Goal: Contribute content: Add original content to the website for others to see

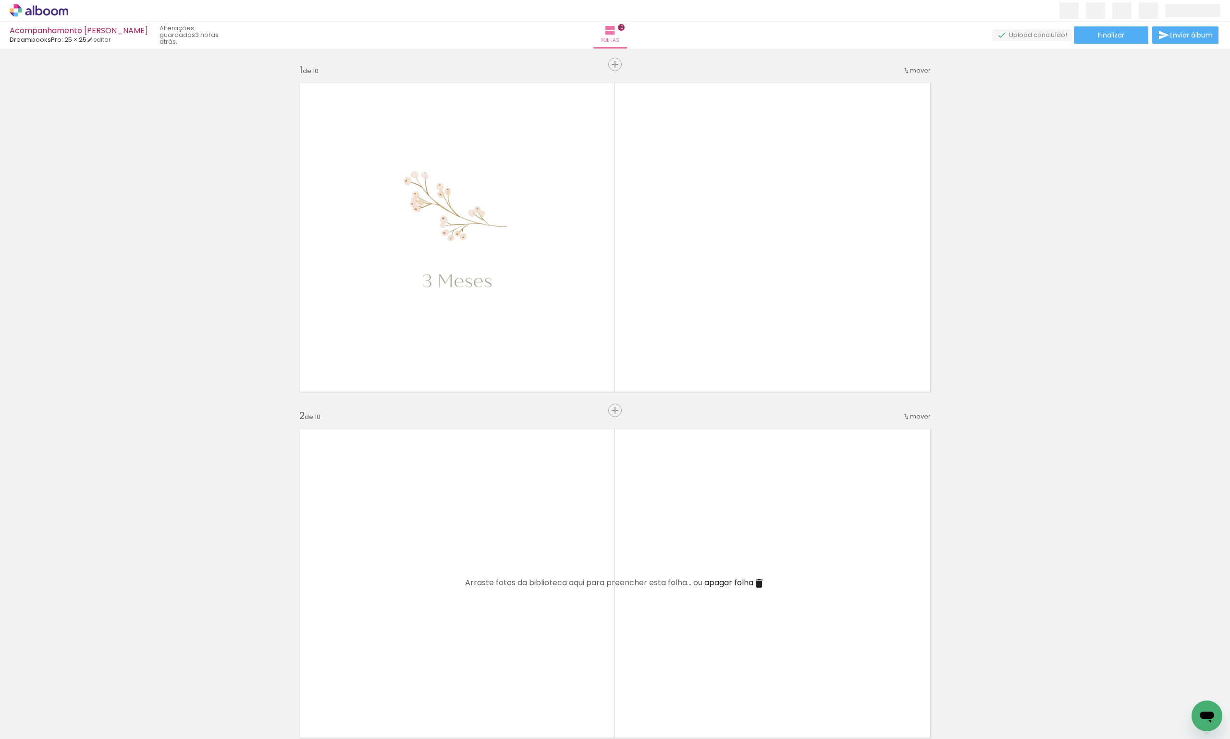
click at [32, 724] on span "Adicionar Fotos" at bounding box center [34, 725] width 29 height 11
click at [0, 0] on input "file" at bounding box center [0, 0] width 0 height 0
click at [14, 727] on iron-icon at bounding box center [14, 726] width 12 height 12
click at [0, 0] on input "file" at bounding box center [0, 0] width 0 height 0
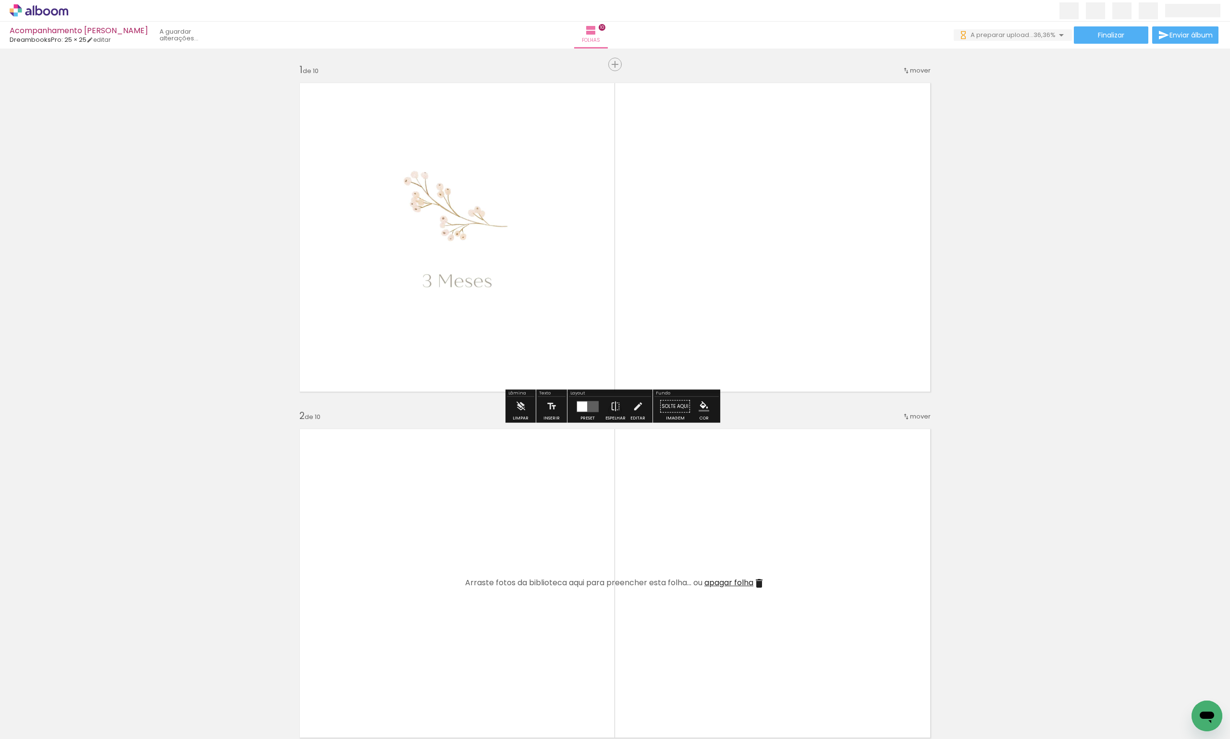
click at [35, 728] on span "Adicionar Fotos" at bounding box center [34, 733] width 29 height 11
click at [0, 0] on input "file" at bounding box center [0, 0] width 0 height 0
click at [53, 728] on paper-button "Adicionar Fotos" at bounding box center [29, 725] width 47 height 15
click at [0, 0] on input "file" at bounding box center [0, 0] width 0 height 0
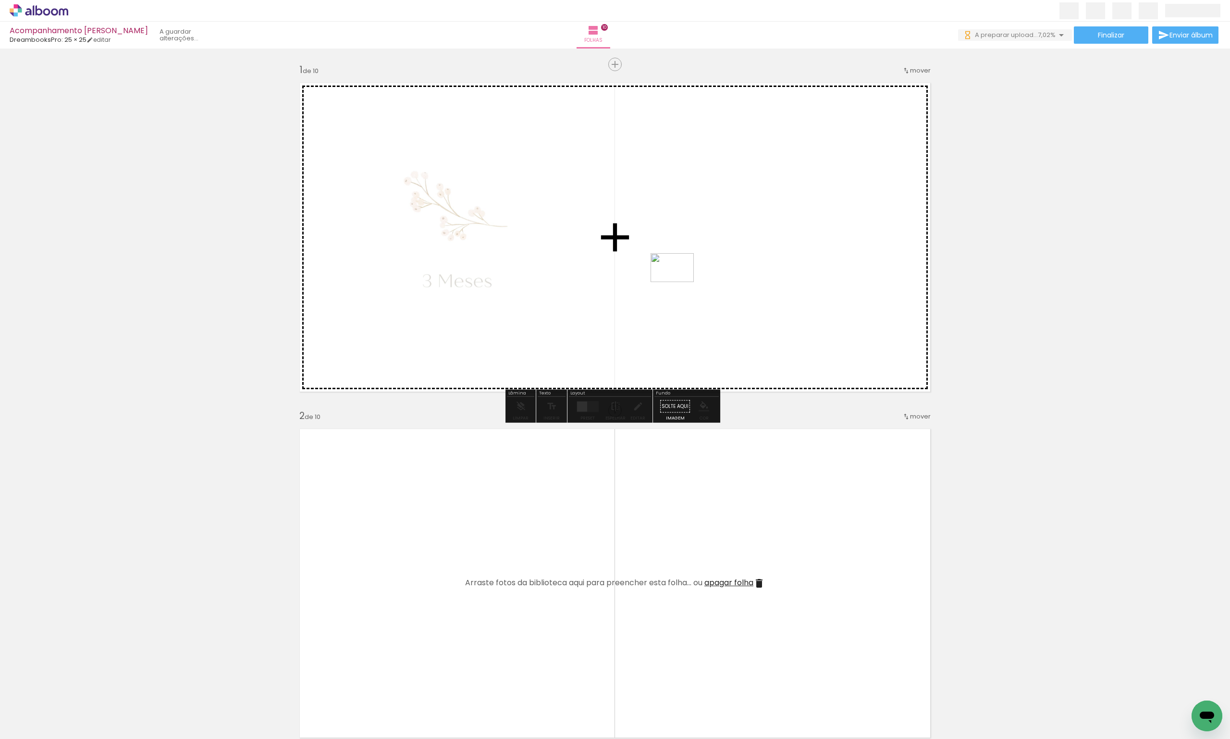
drag, startPoint x: 486, startPoint y: 712, endPoint x: 551, endPoint y: 698, distance: 66.4
click at [680, 278] on quentale-workspace at bounding box center [615, 369] width 1230 height 739
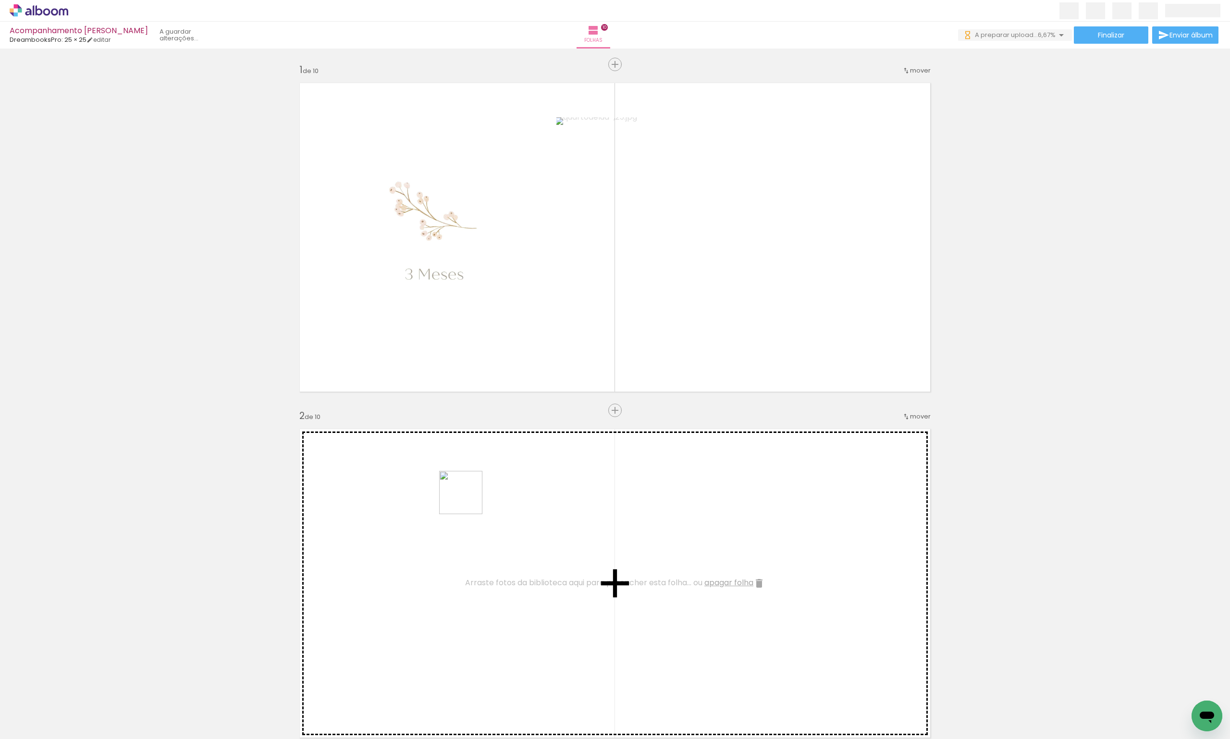
drag, startPoint x: 520, startPoint y: 701, endPoint x: 462, endPoint y: 497, distance: 211.7
click at [459, 482] on quentale-workspace at bounding box center [615, 369] width 1230 height 739
drag, startPoint x: 578, startPoint y: 719, endPoint x: 648, endPoint y: 692, distance: 74.7
click at [679, 518] on quentale-workspace at bounding box center [615, 369] width 1230 height 739
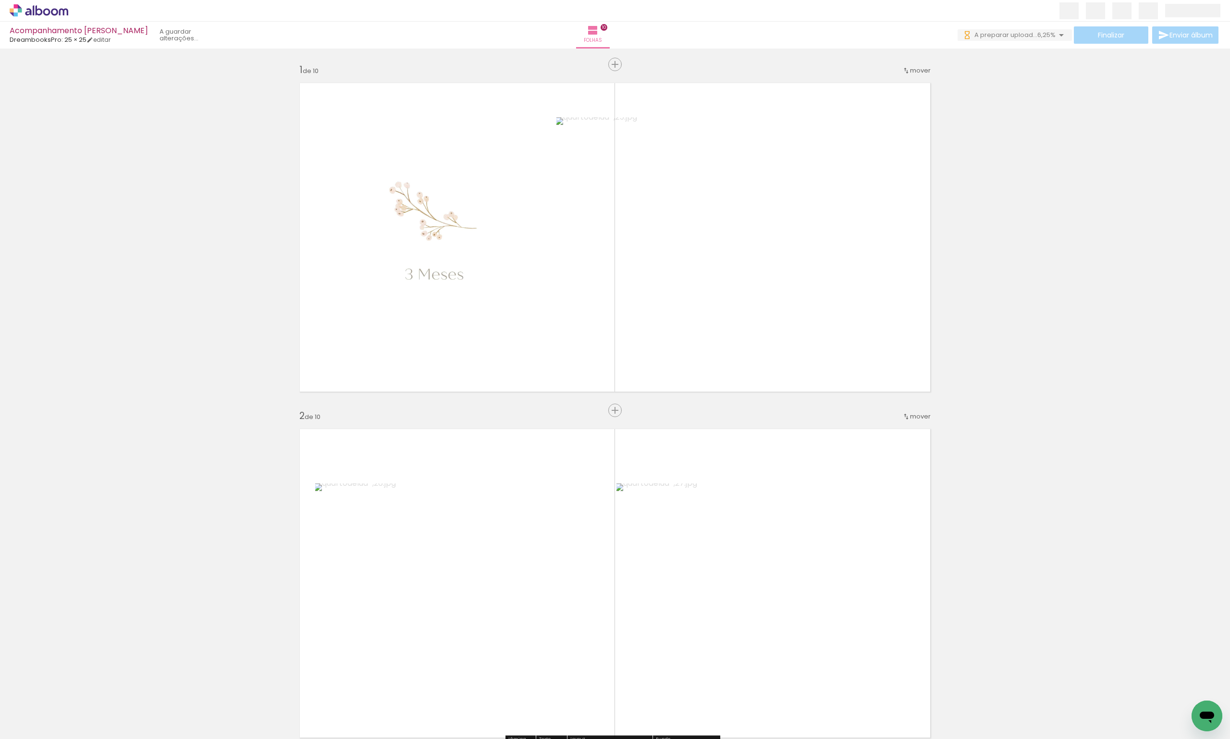
drag, startPoint x: 641, startPoint y: 699, endPoint x: 663, endPoint y: 711, distance: 25.0
click at [515, 516] on quentale-workspace at bounding box center [615, 369] width 1230 height 739
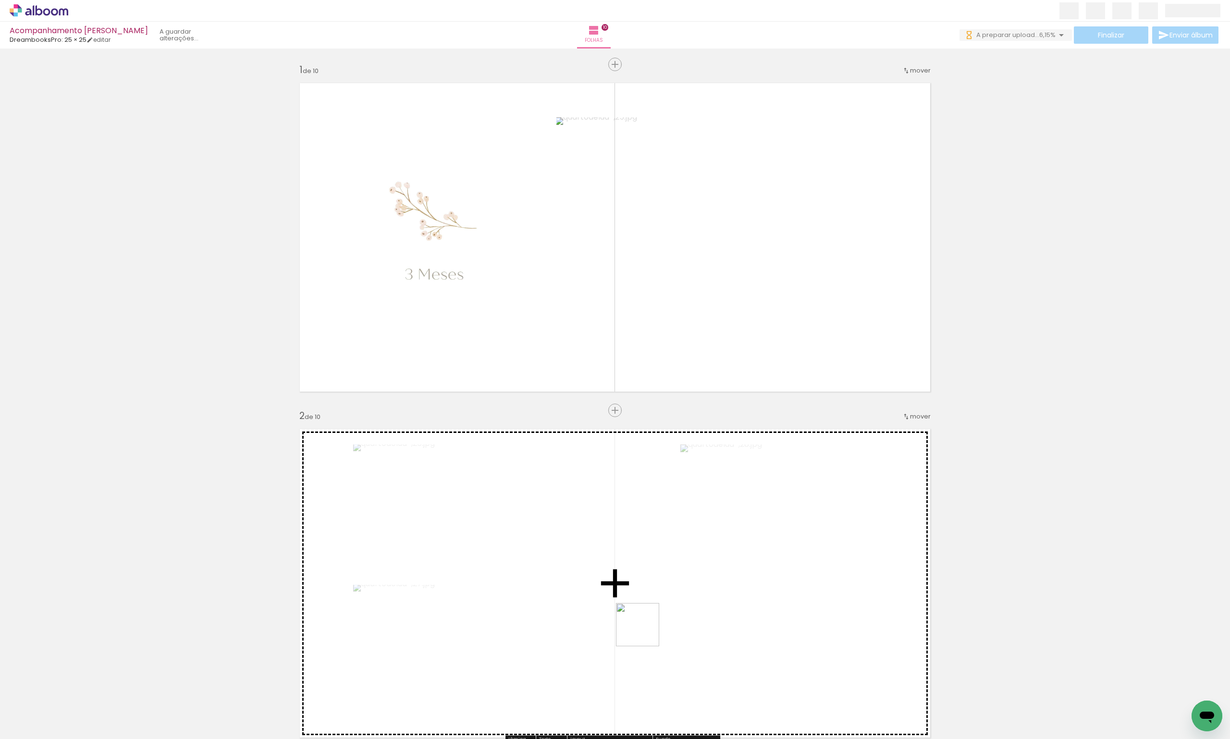
drag, startPoint x: 665, startPoint y: 683, endPoint x: 615, endPoint y: 581, distance: 113.4
click at [615, 581] on quentale-workspace at bounding box center [615, 369] width 1230 height 739
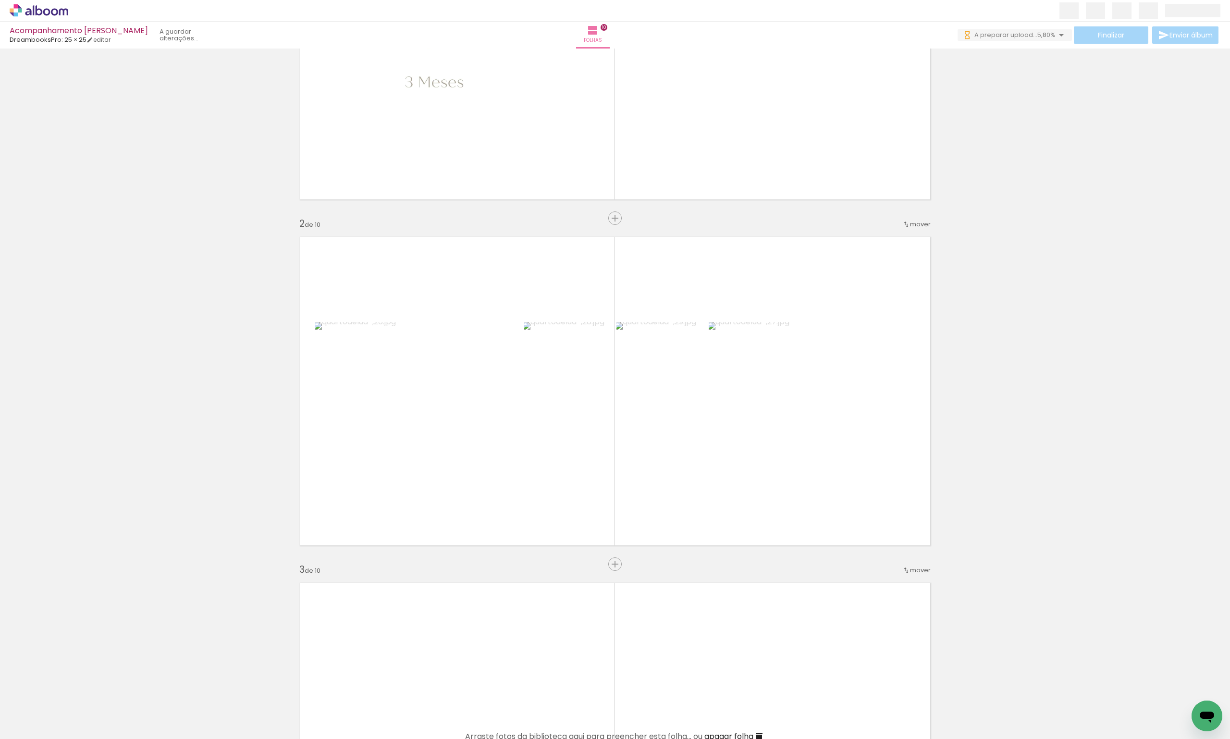
scroll to position [0, 1667]
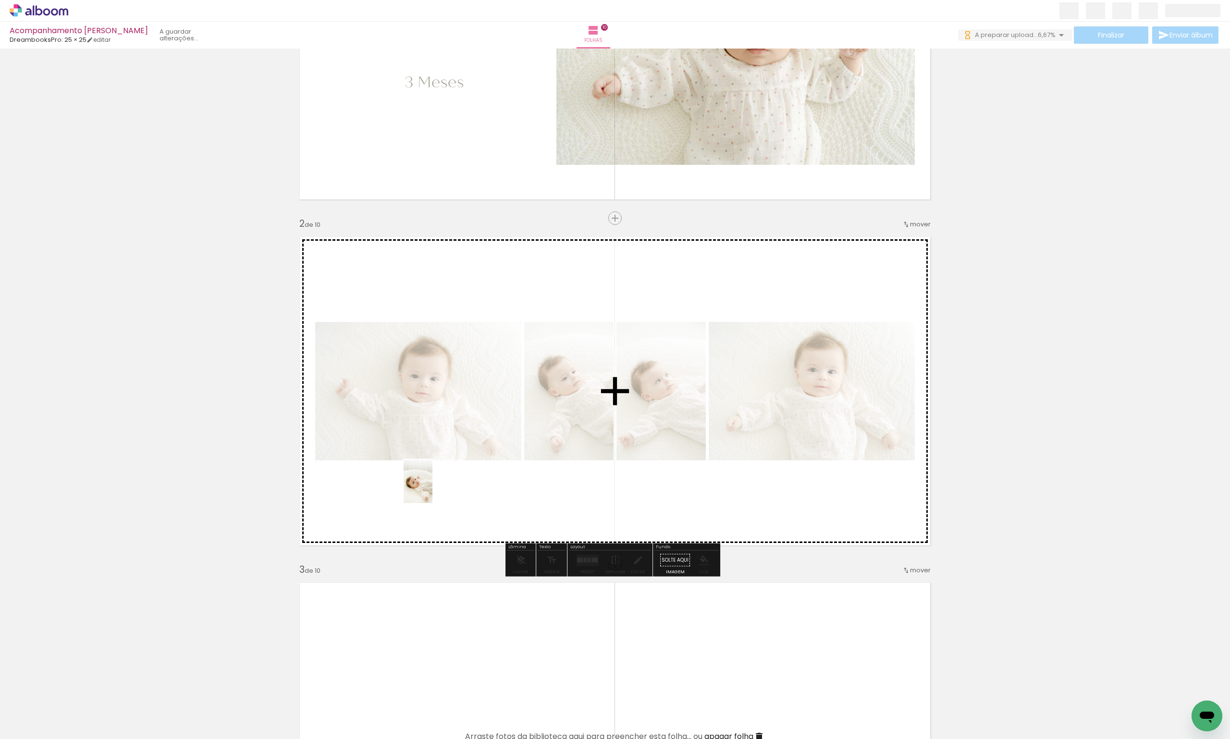
drag, startPoint x: 429, startPoint y: 716, endPoint x: 432, endPoint y: 488, distance: 227.7
click at [432, 488] on quentale-workspace at bounding box center [615, 369] width 1230 height 739
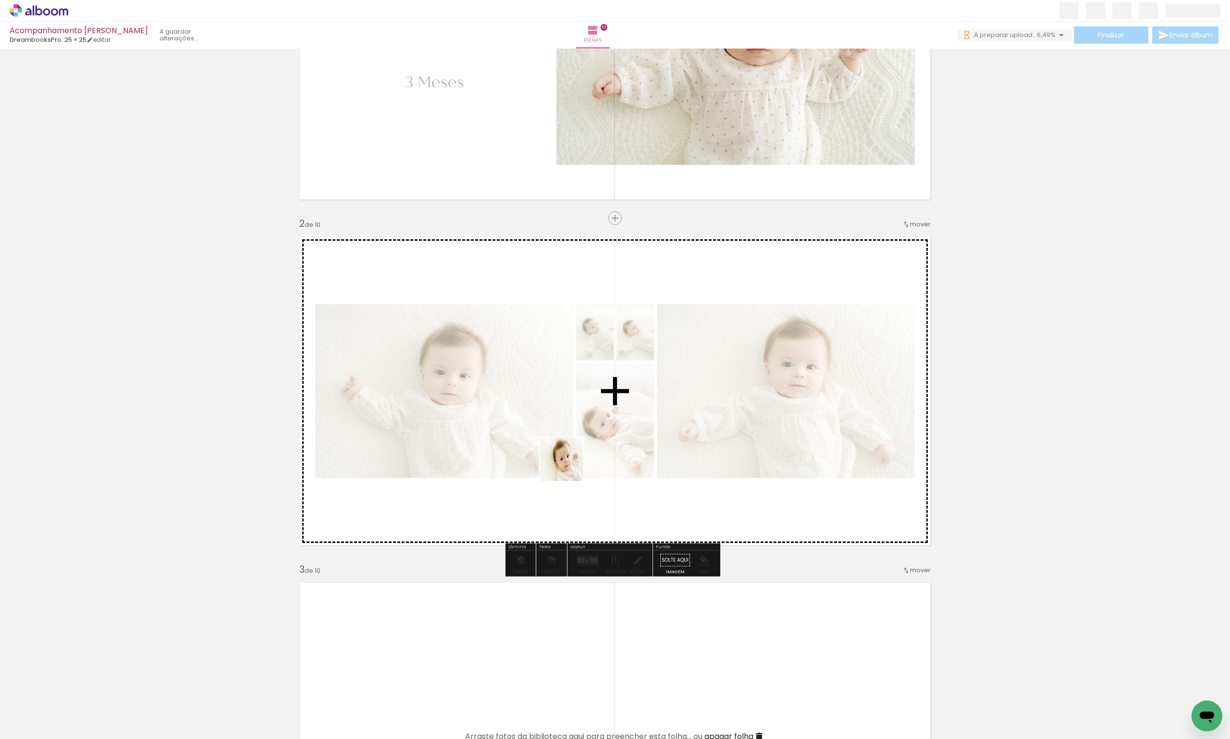
drag, startPoint x: 483, startPoint y: 711, endPoint x: 570, endPoint y: 529, distance: 202.0
click at [569, 466] on quentale-workspace at bounding box center [615, 369] width 1230 height 739
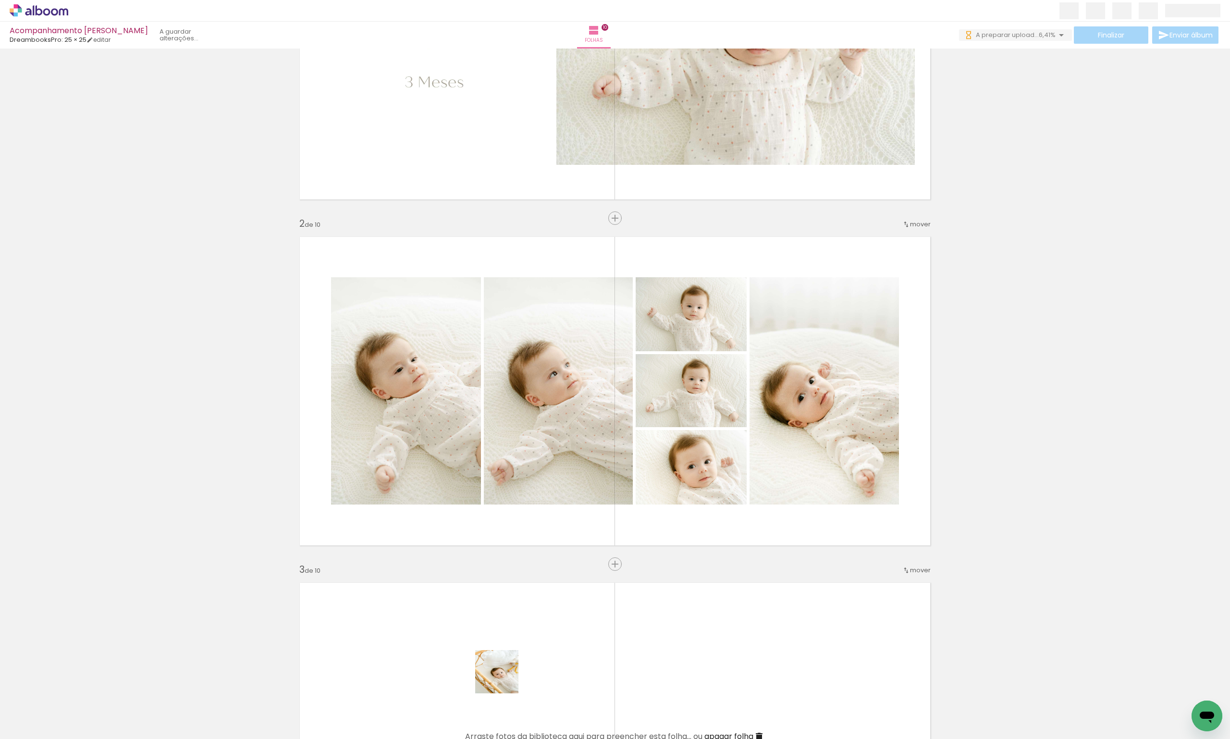
drag, startPoint x: 535, startPoint y: 720, endPoint x: 432, endPoint y: 612, distance: 148.8
click at [413, 598] on quentale-workspace at bounding box center [615, 369] width 1230 height 739
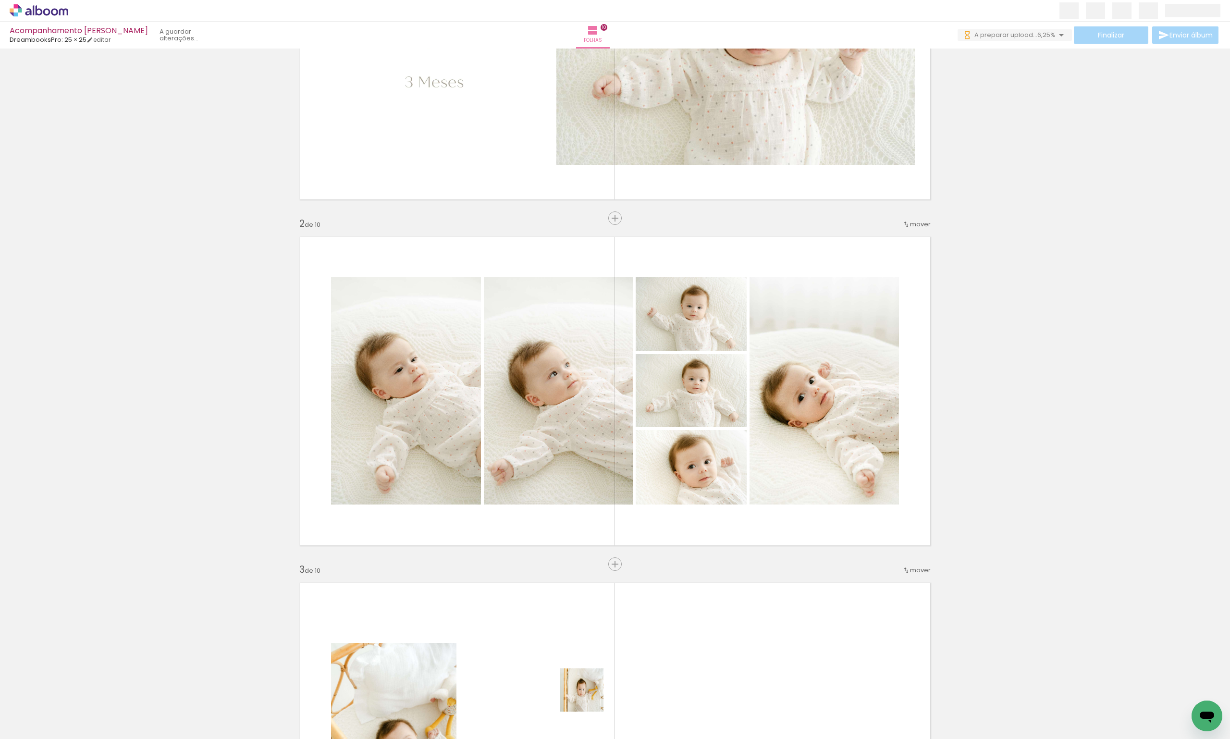
drag, startPoint x: 598, startPoint y: 714, endPoint x: 543, endPoint y: 647, distance: 87.0
click at [543, 647] on quentale-workspace at bounding box center [615, 369] width 1230 height 739
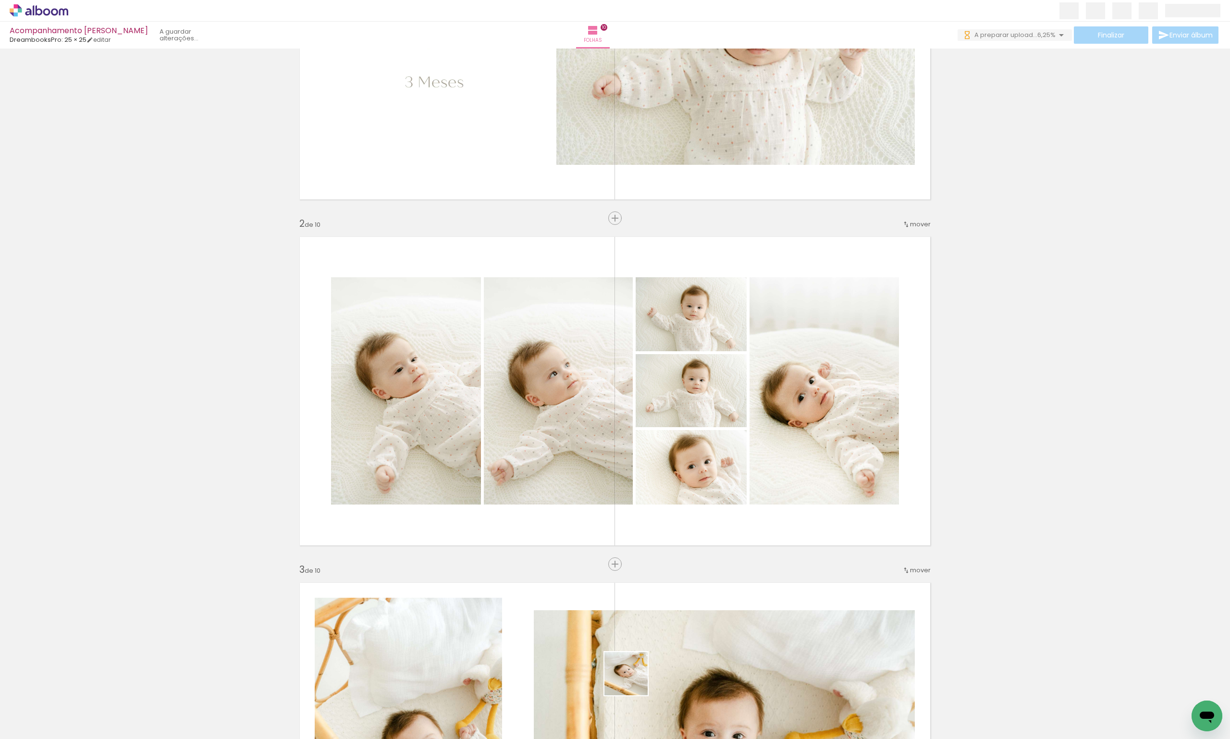
drag, startPoint x: 633, startPoint y: 681, endPoint x: 689, endPoint y: 699, distance: 58.8
click at [593, 630] on quentale-workspace at bounding box center [615, 369] width 1230 height 739
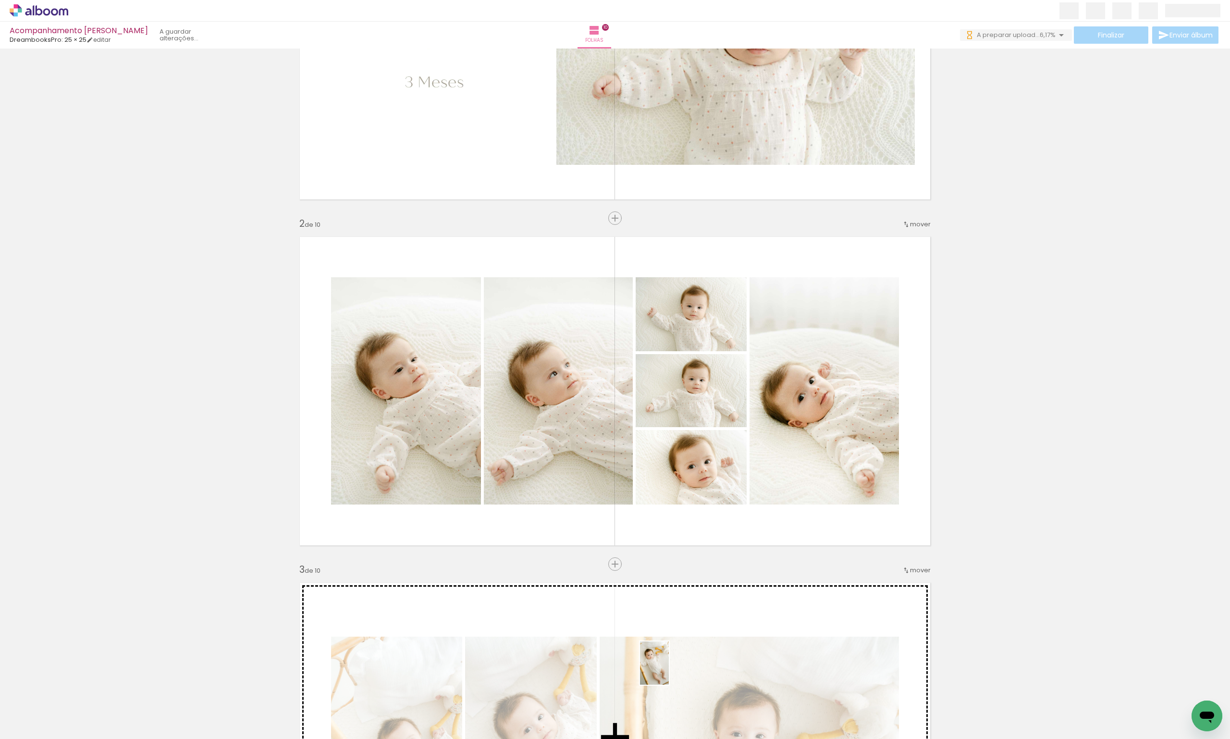
drag, startPoint x: 693, startPoint y: 704, endPoint x: 642, endPoint y: 653, distance: 72.7
click at [654, 658] on quentale-workspace at bounding box center [615, 369] width 1230 height 739
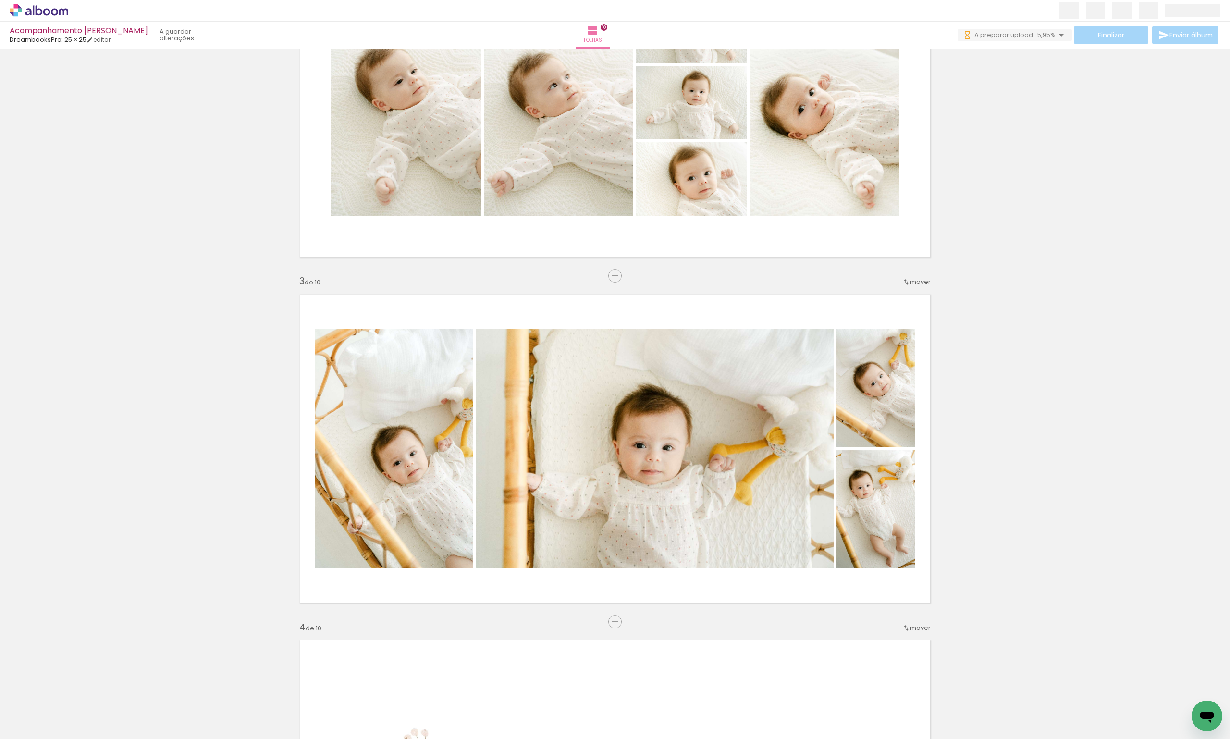
scroll to position [576, 0]
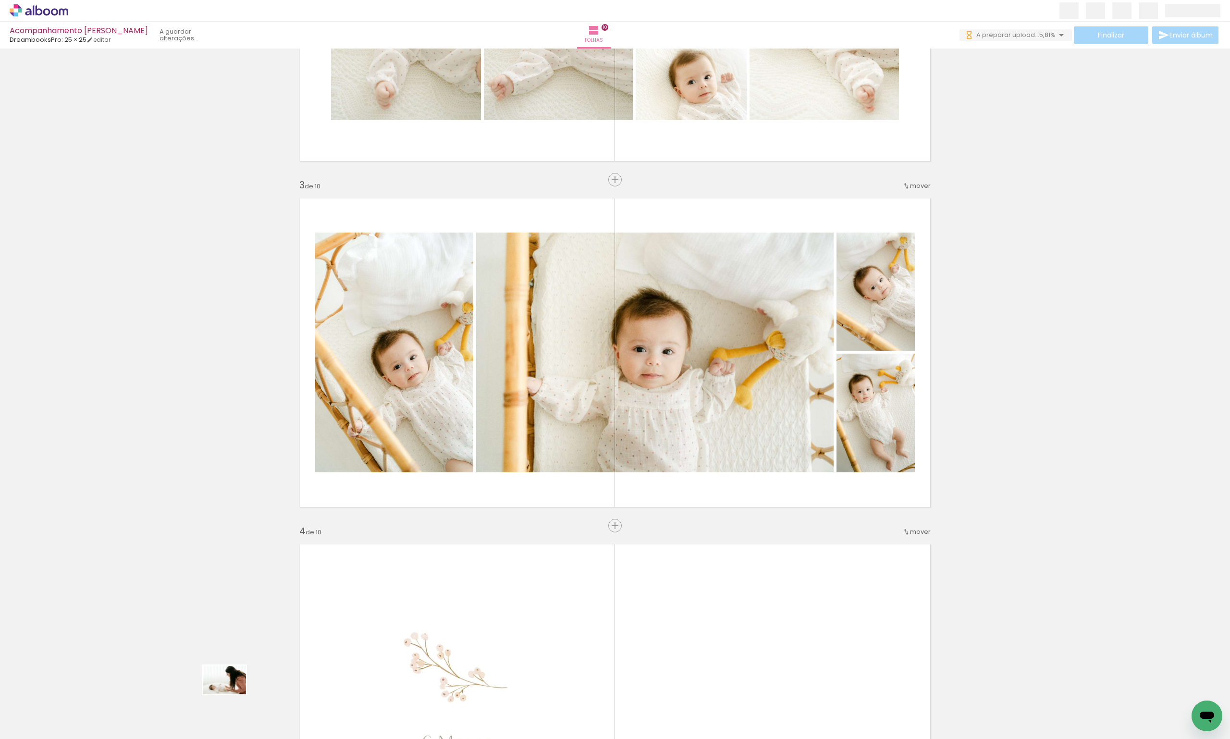
drag, startPoint x: 210, startPoint y: 706, endPoint x: 231, endPoint y: 697, distance: 22.4
click at [229, 697] on div at bounding box center [205, 707] width 48 height 32
click at [612, 524] on span "Inserir folha" at bounding box center [618, 526] width 37 height 6
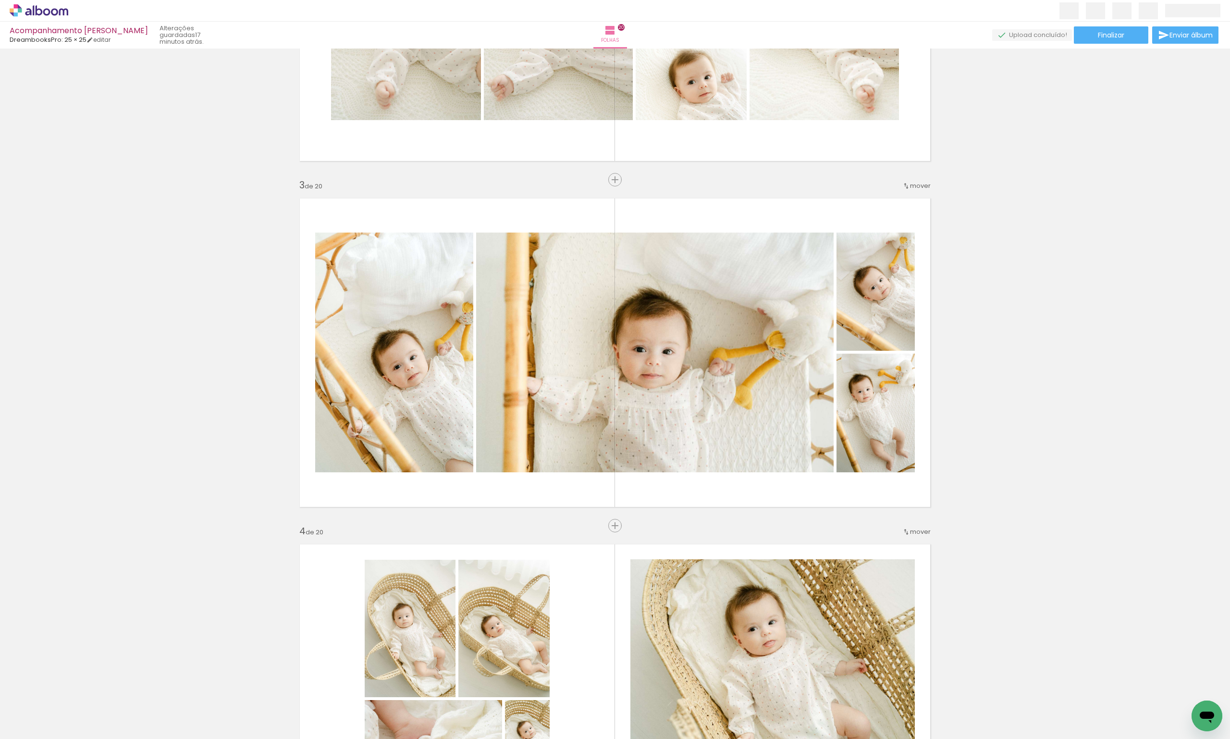
scroll to position [0, 2993]
